Goal: Information Seeking & Learning: Learn about a topic

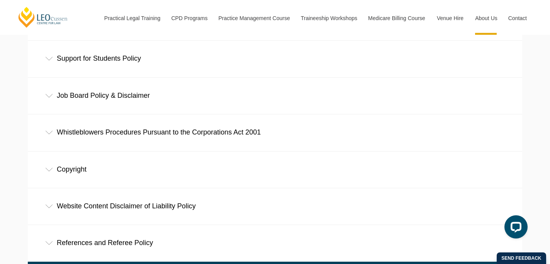
scroll to position [708, 0]
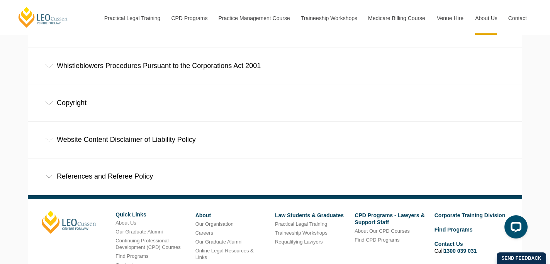
click at [259, 115] on div "Copyright" at bounding box center [275, 103] width 495 height 36
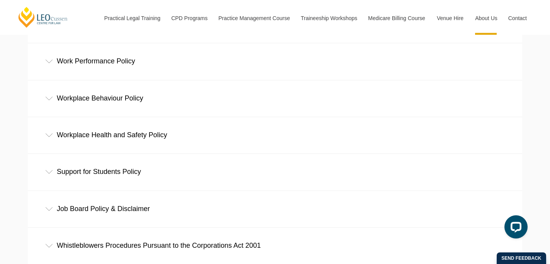
scroll to position [427, 0]
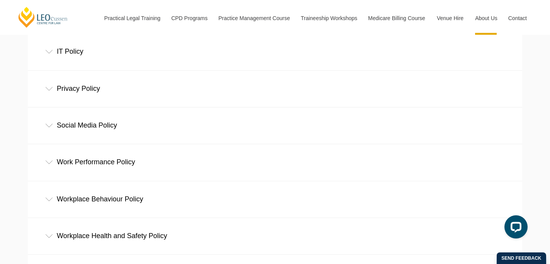
click at [189, 174] on div "Work Performance Policy" at bounding box center [275, 162] width 495 height 36
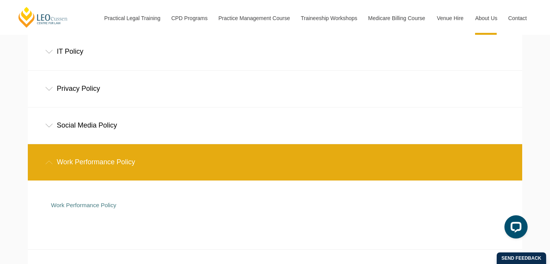
scroll to position [535, 0]
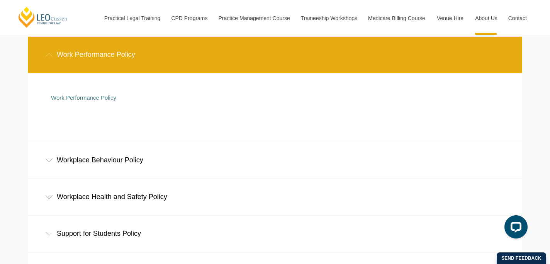
click at [125, 163] on div "Workplace Behaviour Policy" at bounding box center [275, 160] width 495 height 36
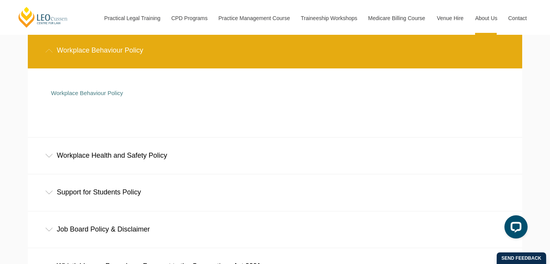
click at [143, 167] on div "Workplace Health and Safety Policy" at bounding box center [275, 156] width 495 height 36
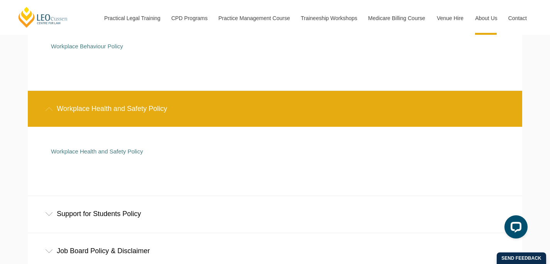
scroll to position [771, 0]
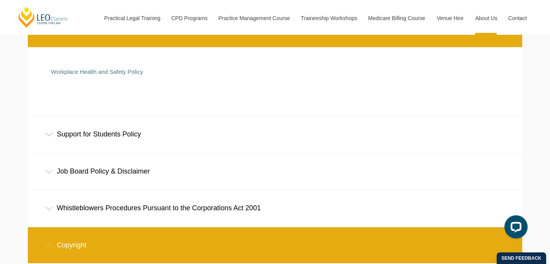
click at [168, 136] on div "Support for Students Policy" at bounding box center [275, 134] width 495 height 36
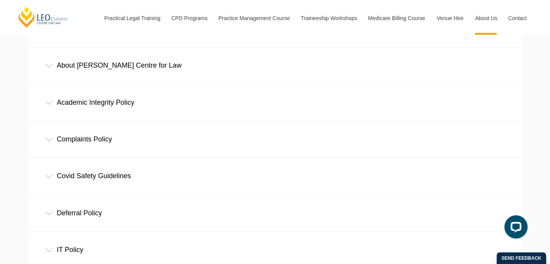
scroll to position [166, 0]
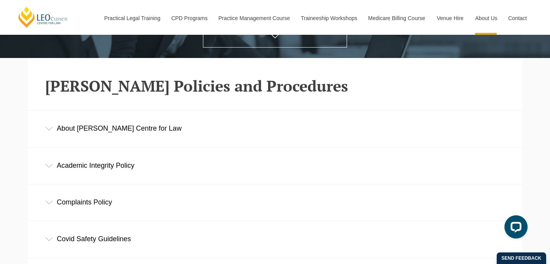
click at [177, 133] on div "About Leo Cussen Centre for Law" at bounding box center [275, 129] width 495 height 36
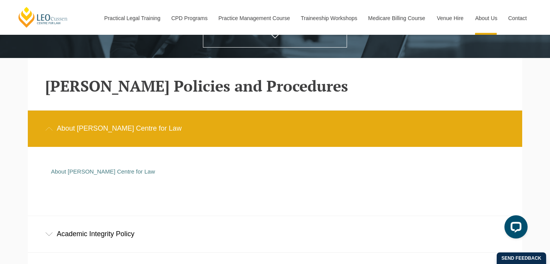
scroll to position [0, 0]
